Goal: Find specific page/section: Find specific page/section

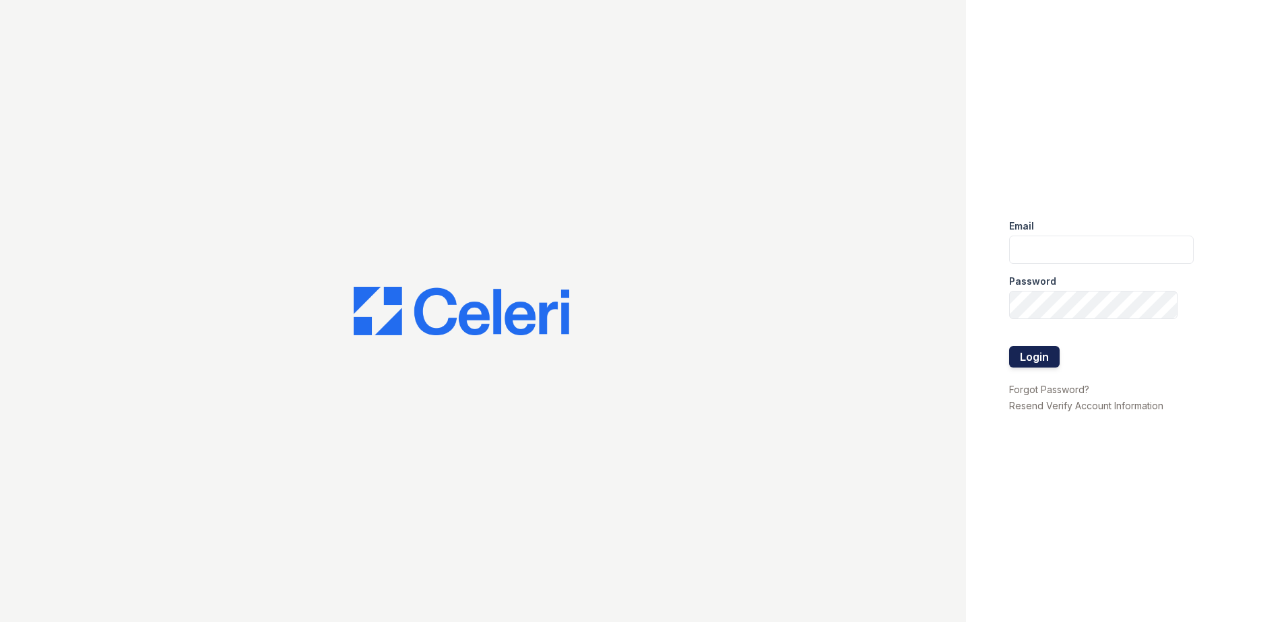
type input "Renewtaunton@trinity-pm.com"
click at [1038, 348] on button "Login" at bounding box center [1034, 357] width 51 height 22
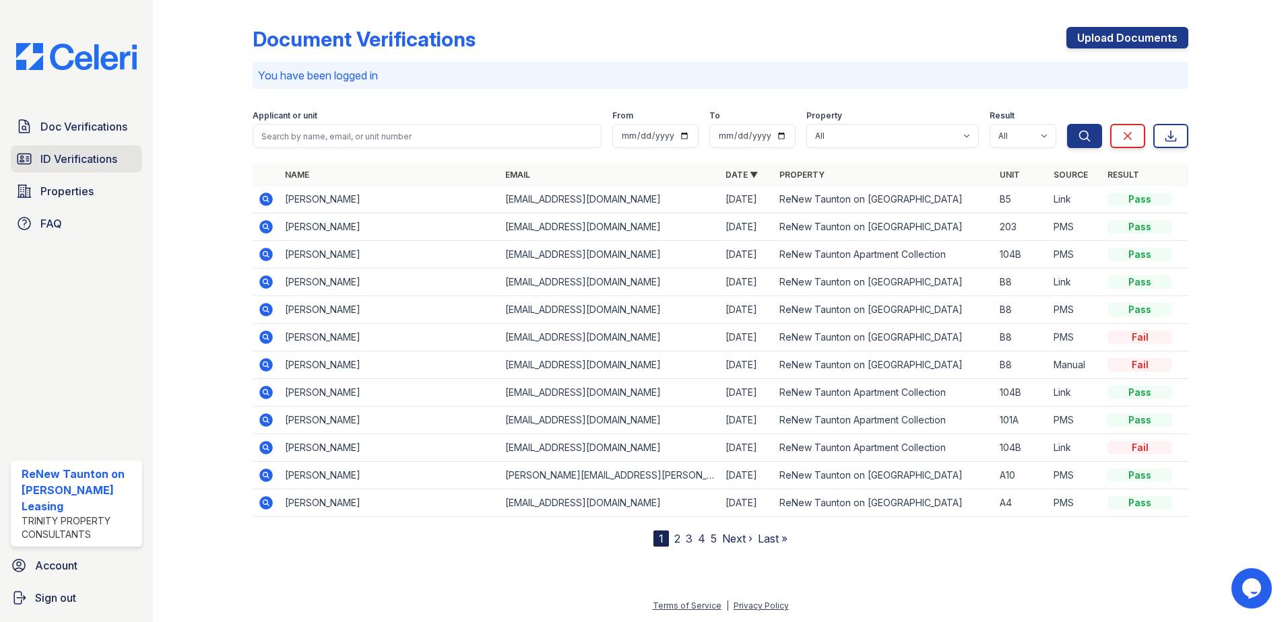
click at [50, 160] on span "ID Verifications" at bounding box center [78, 159] width 77 height 16
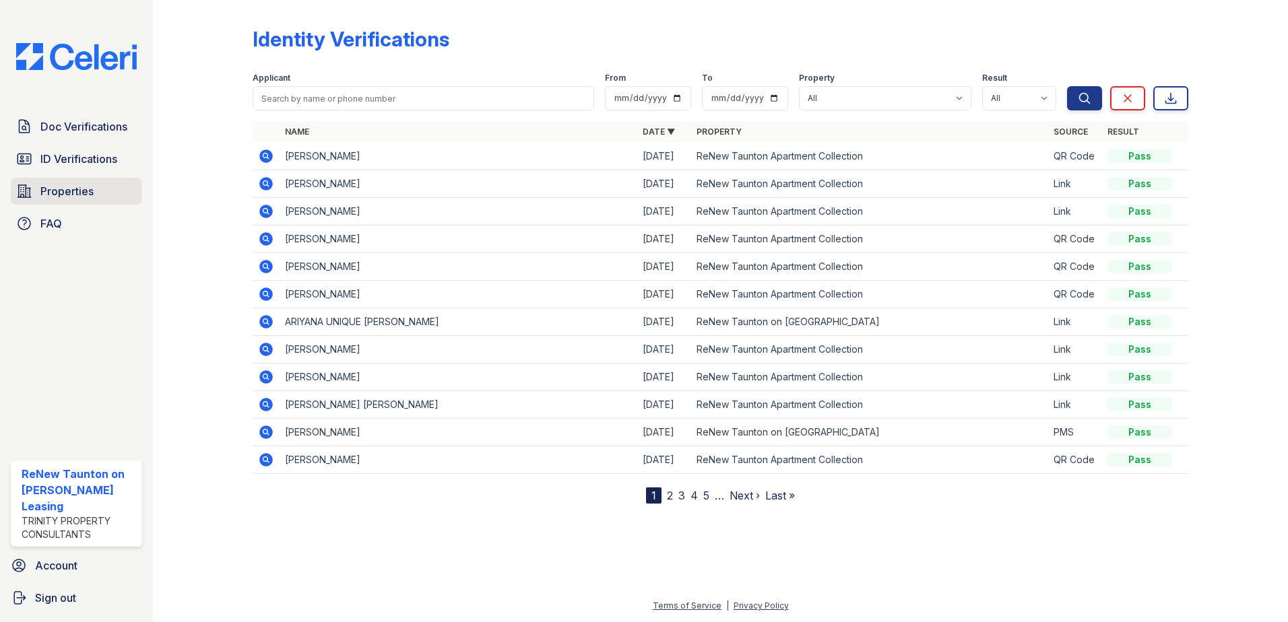
click at [65, 192] on span "Properties" at bounding box center [66, 191] width 53 height 16
